Goal: Task Accomplishment & Management: Manage account settings

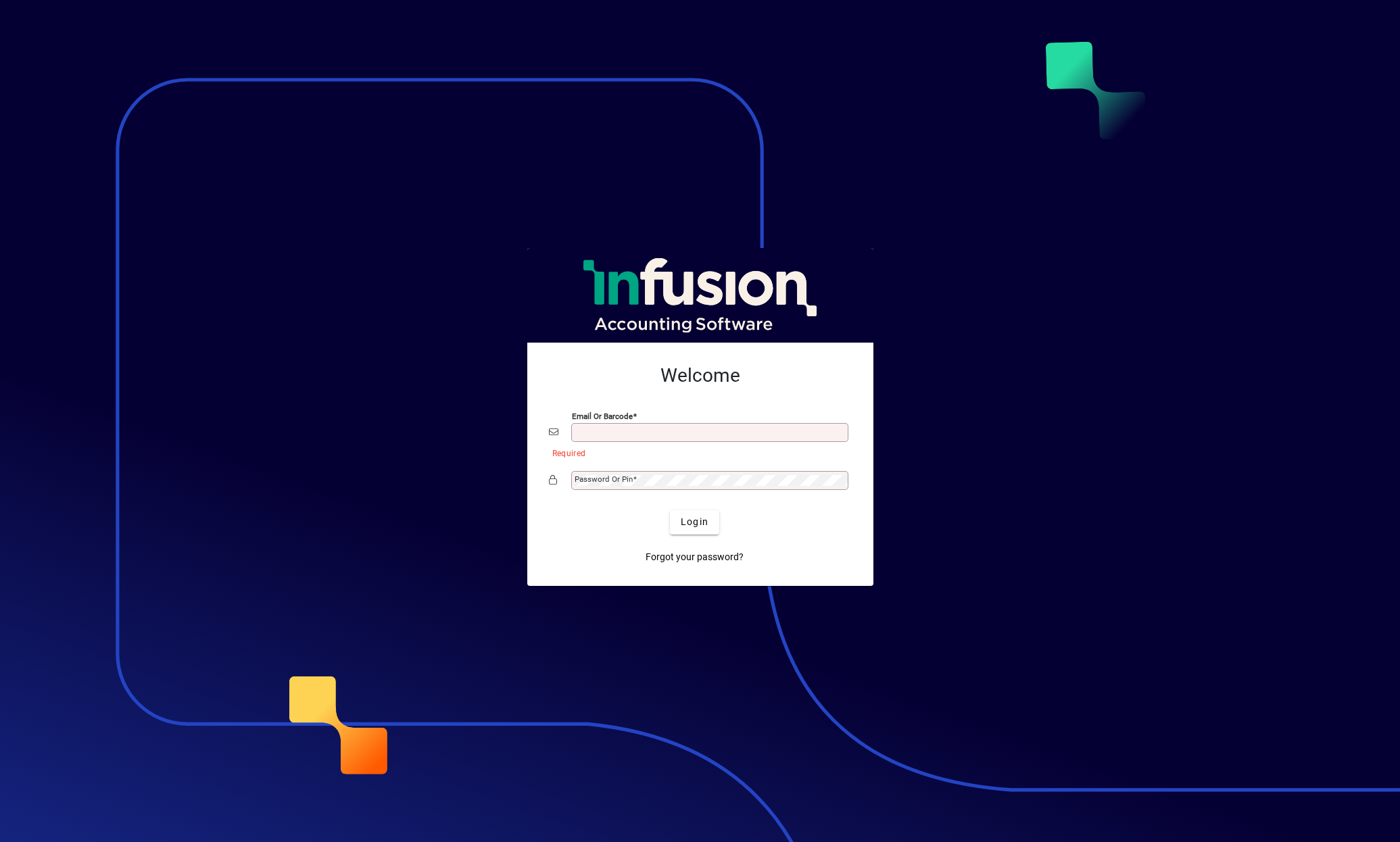
click at [724, 437] on input "Email or Barcode" at bounding box center [711, 433] width 273 height 11
click at [670, 511] on button "Login" at bounding box center [694, 522] width 49 height 24
type input "**********"
click at [692, 525] on span "Login" at bounding box center [695, 522] width 28 height 14
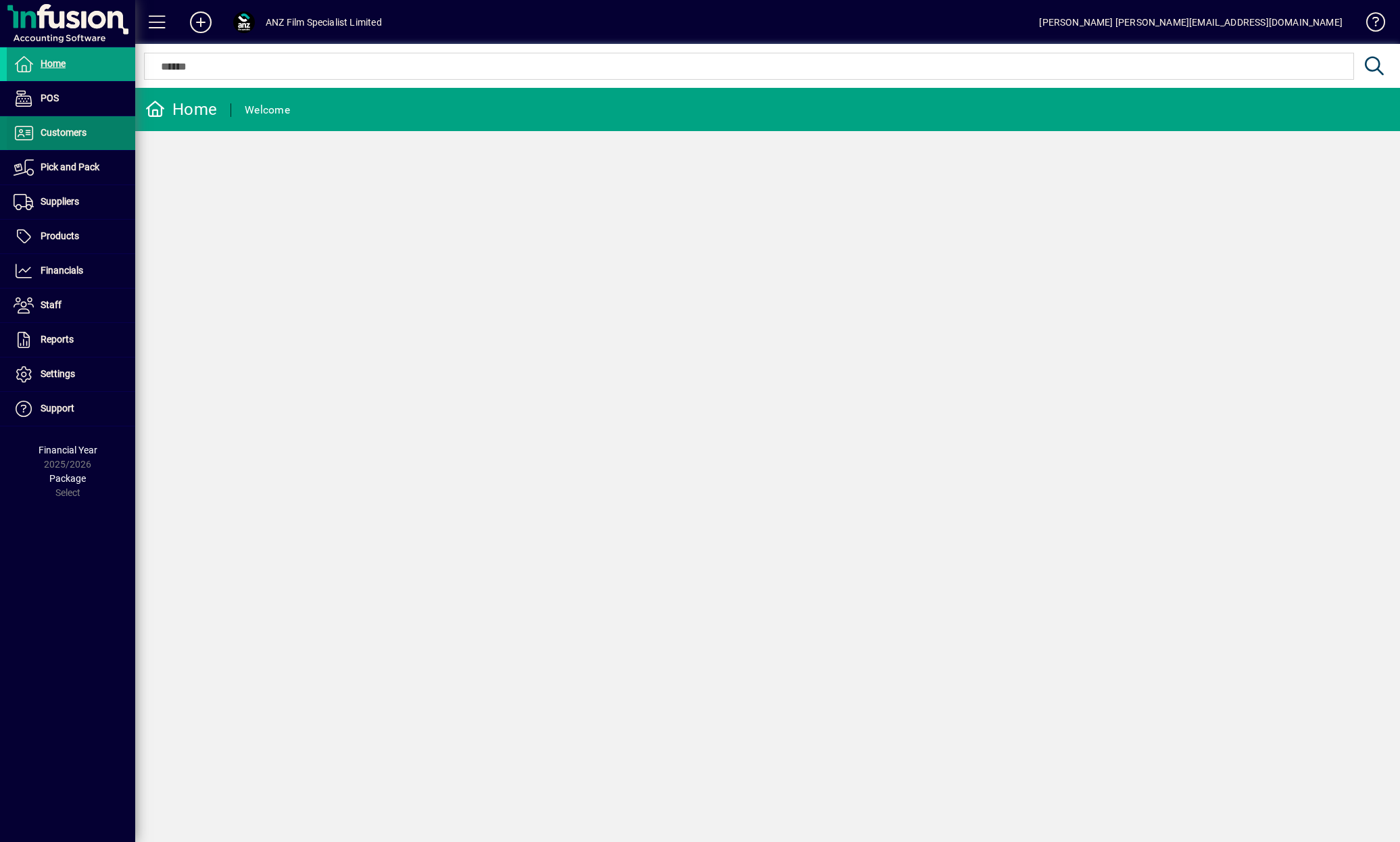
click at [95, 136] on span at bounding box center [71, 133] width 129 height 33
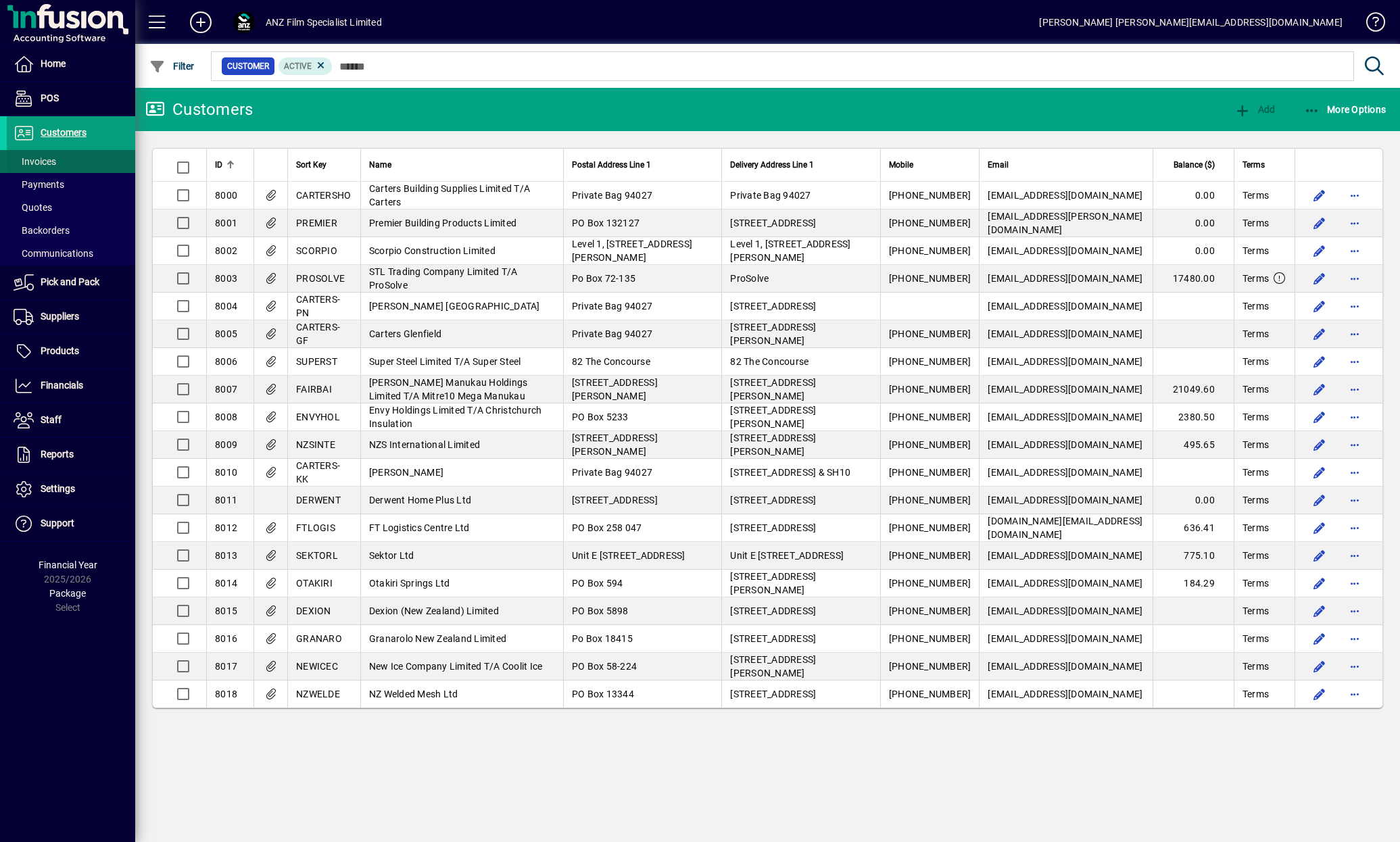
click at [62, 163] on span at bounding box center [71, 161] width 129 height 33
